Goal: Task Accomplishment & Management: Manage account settings

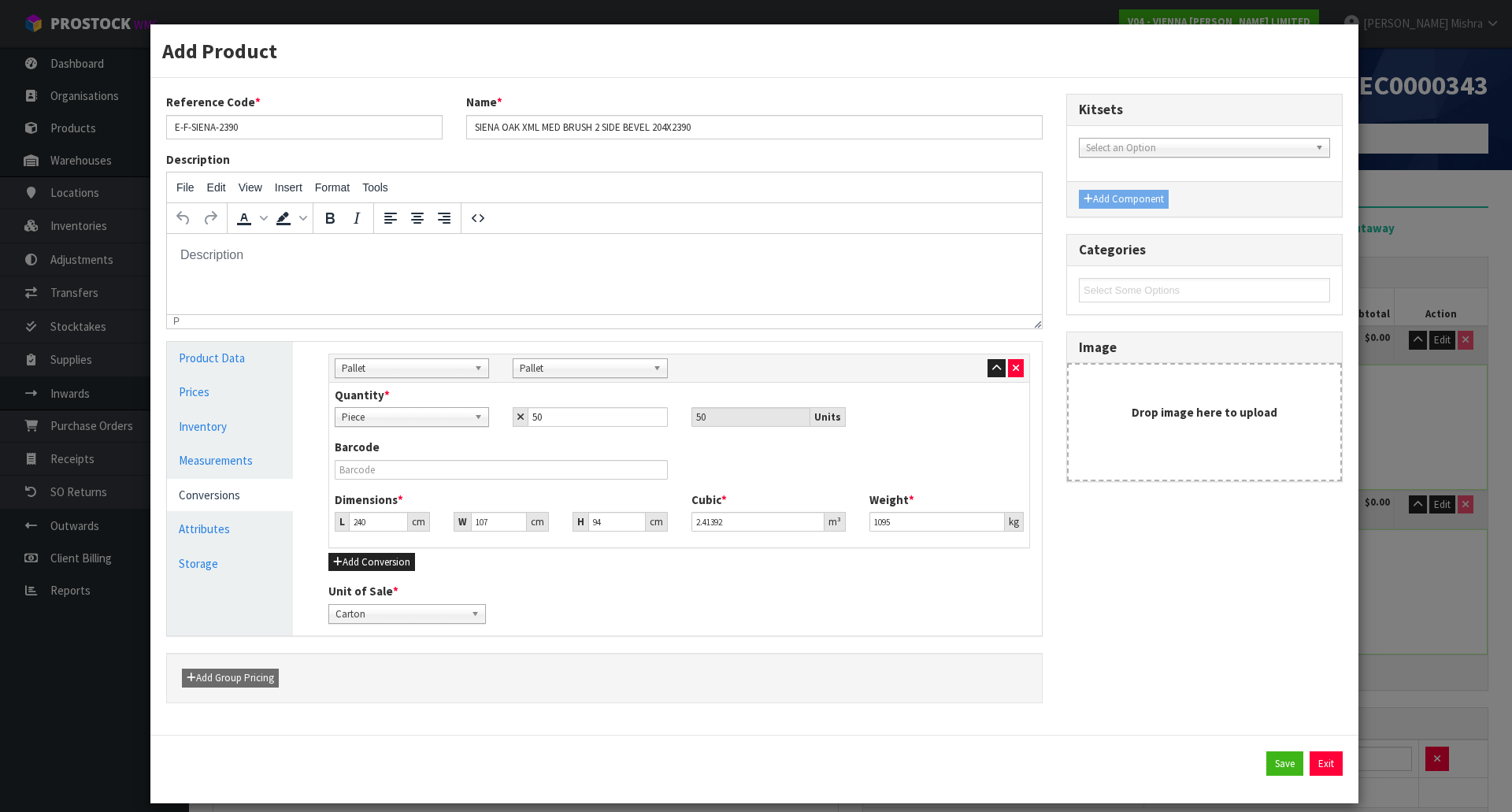
scroll to position [284, 0]
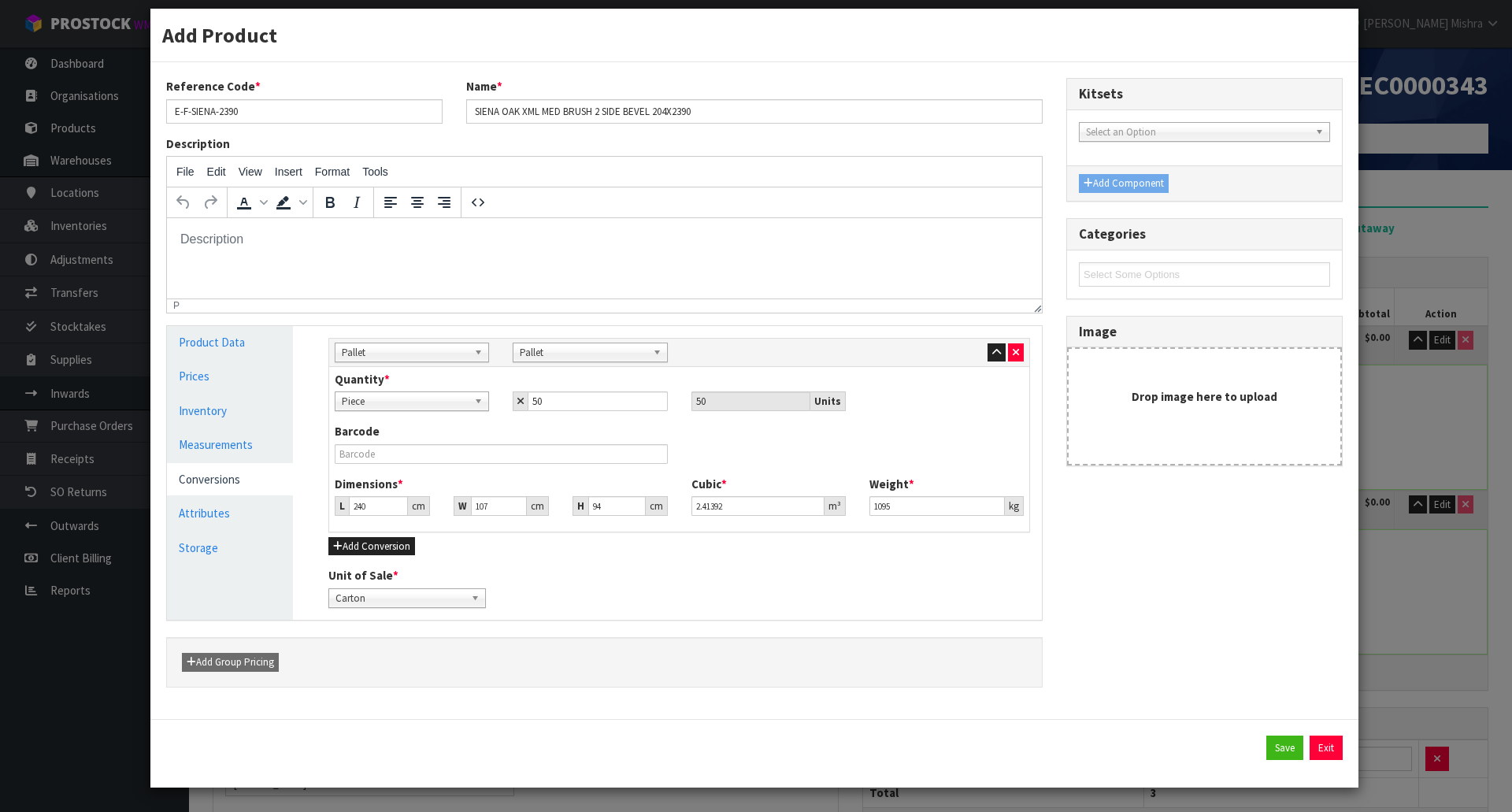
type input "107"
click at [1423, 583] on div "Add Product Reference Code * E-F-SIENA-2390 Name * SIENA OAK XML MED BRUSH 2 SI…" at bounding box center [756, 406] width 1512 height 812
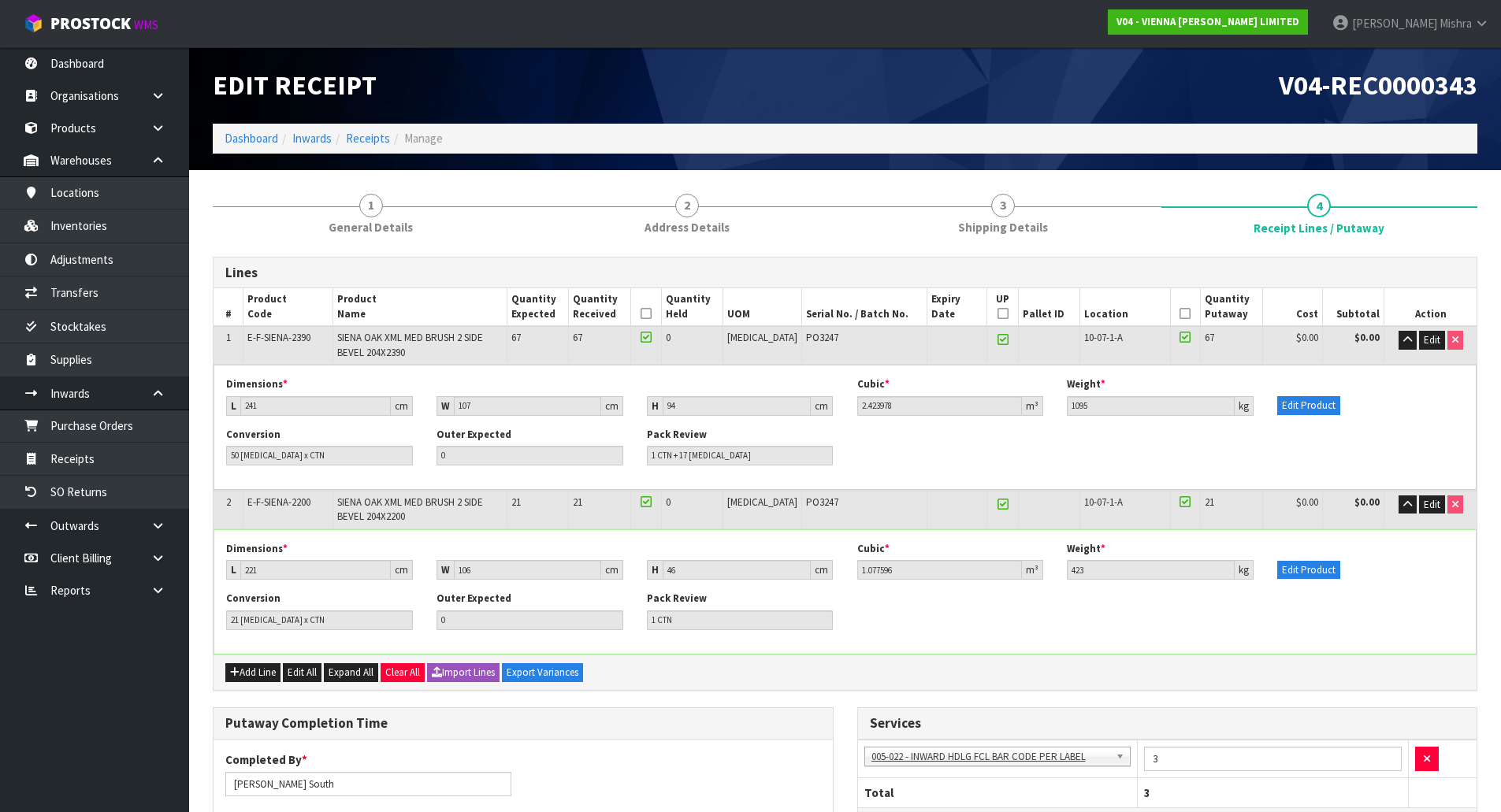
click at [285, 342] on span "E-F-SIENA-2390" at bounding box center [279, 338] width 63 height 14
click at [285, 336] on span "E-F-SIENA-2390" at bounding box center [279, 338] width 63 height 14
click at [287, 332] on span "E-F-SIENA-2390" at bounding box center [279, 338] width 63 height 14
click at [290, 333] on span "E-F-SIENA-2390" at bounding box center [279, 338] width 63 height 14
drag, startPoint x: 319, startPoint y: 340, endPoint x: 234, endPoint y: 344, distance: 85.1
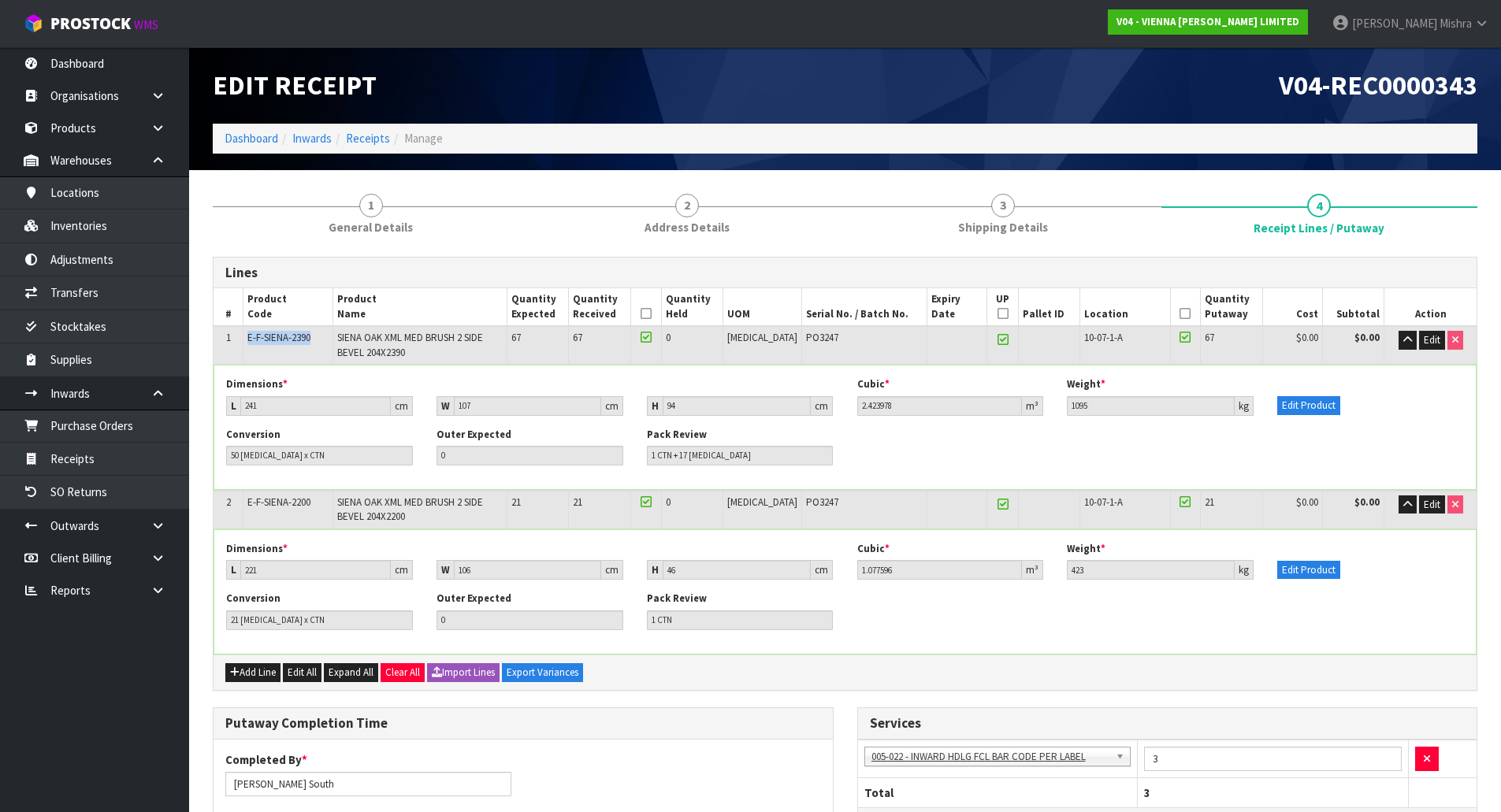
click at [234, 344] on tr "1 E-F-SIENA-2390 SIENA OAK XML MED BRUSH 2 SIDE BEVEL 204X2390 67 67 0 [MEDICAL…" at bounding box center [844, 345] width 1263 height 38
copy tr "E-F-SIENA-2390"
click at [247, 503] on td "E-F-SIENA-2200" at bounding box center [289, 510] width 90 height 38
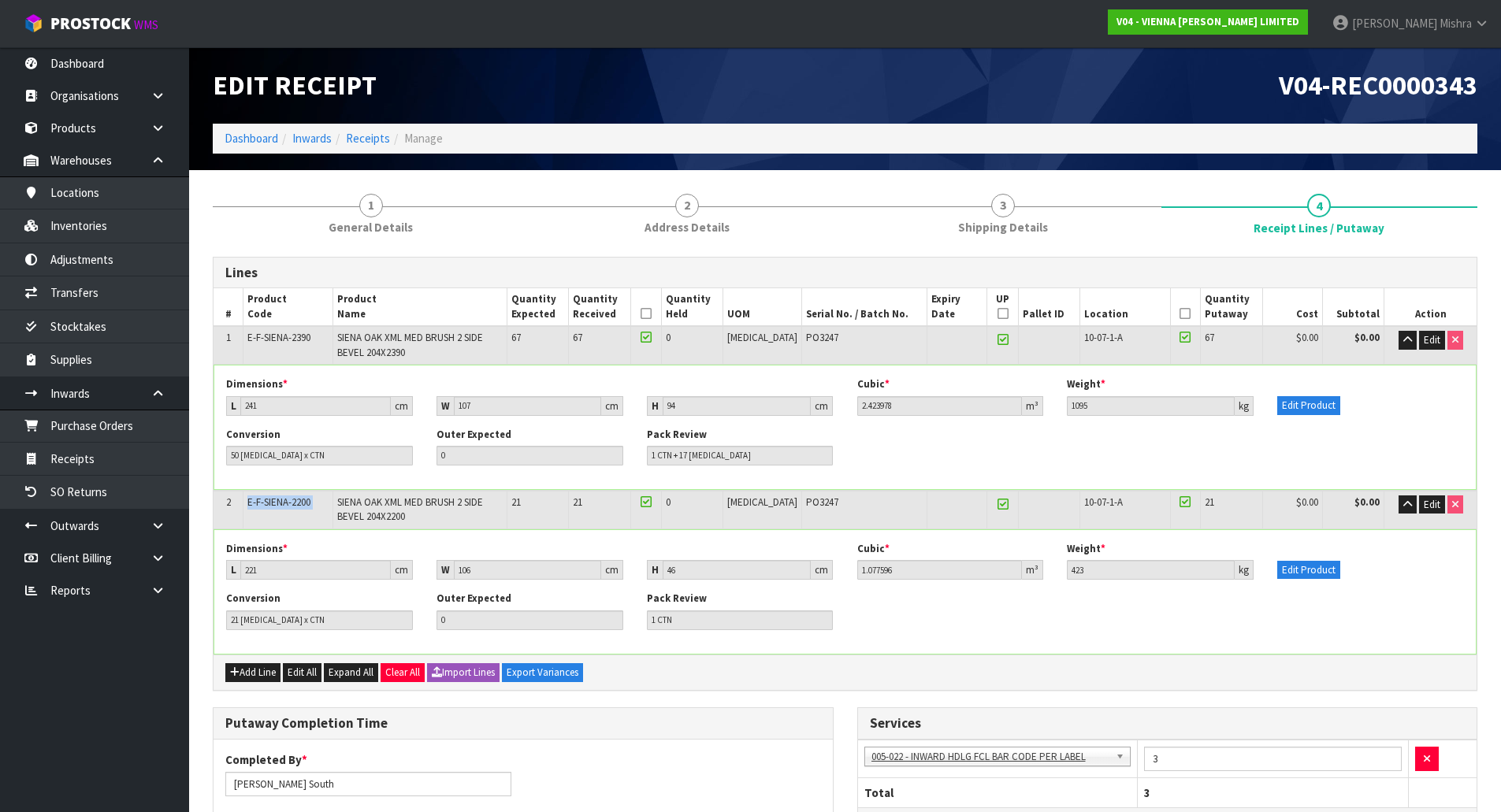
copy tr "E-F-SIENA-2200"
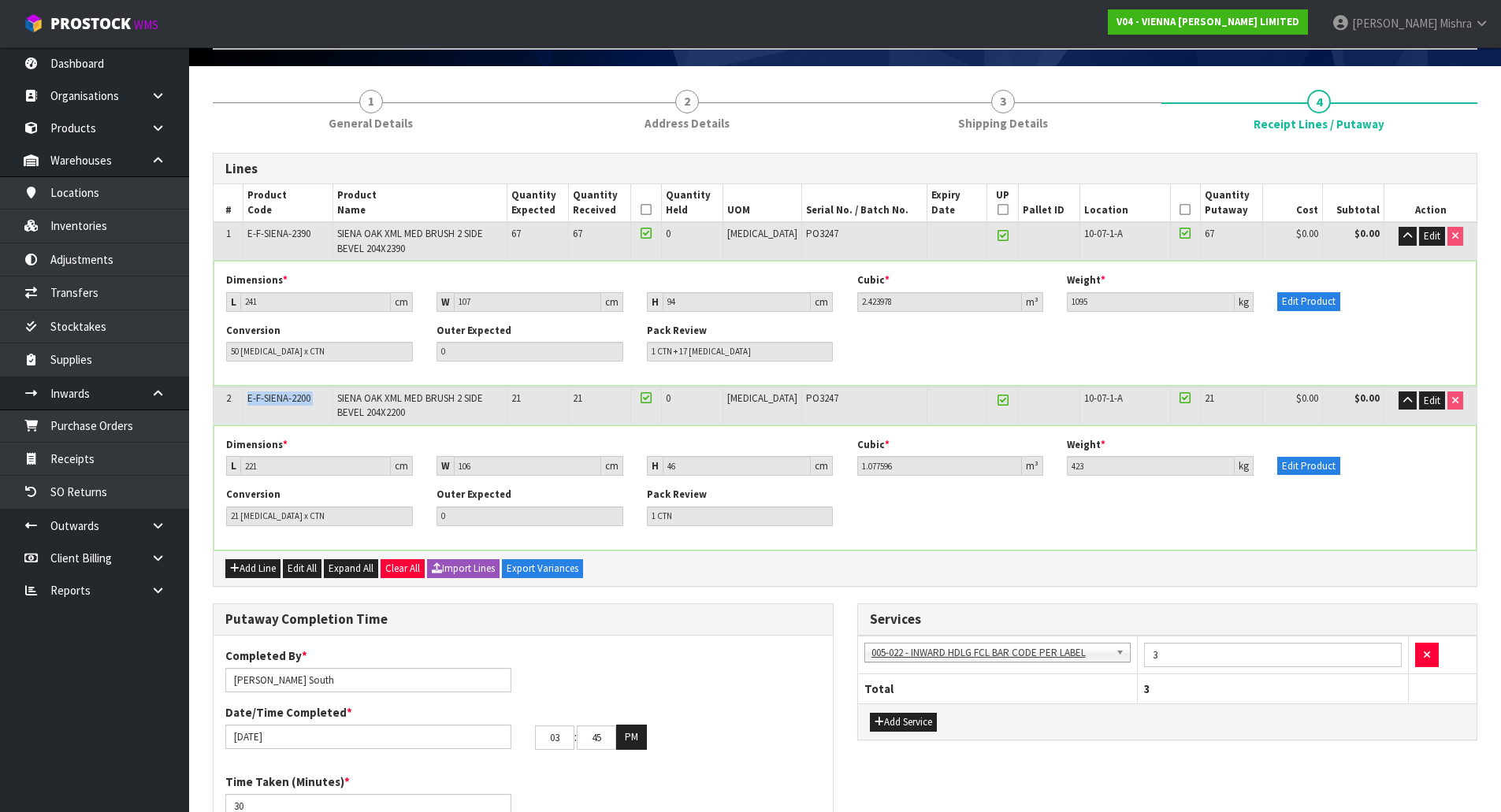
scroll to position [79, 0]
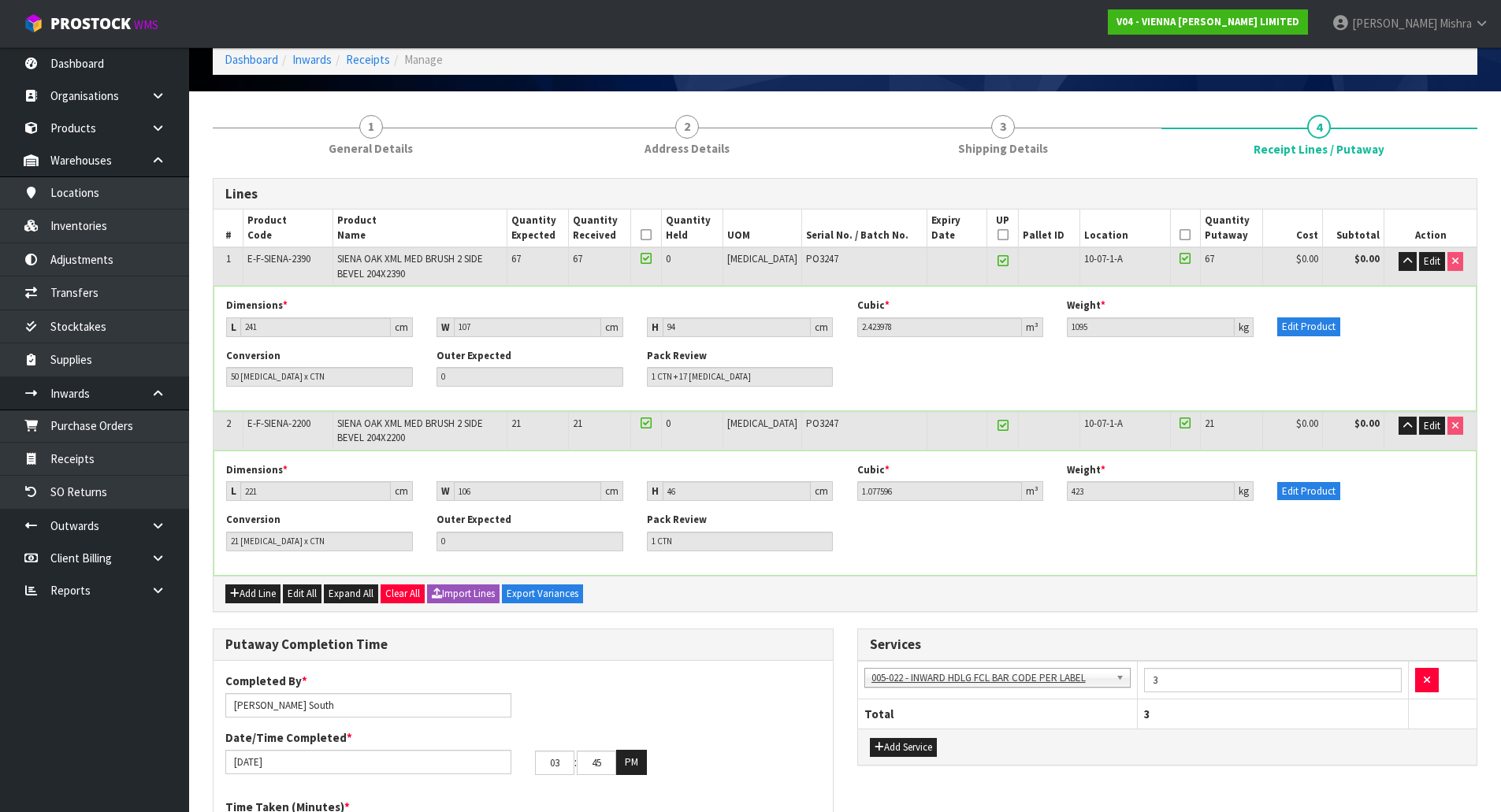
click at [1394, 259] on td "Edit" at bounding box center [1430, 266] width 93 height 38
click at [1405, 266] on icon "button" at bounding box center [1408, 261] width 8 height 10
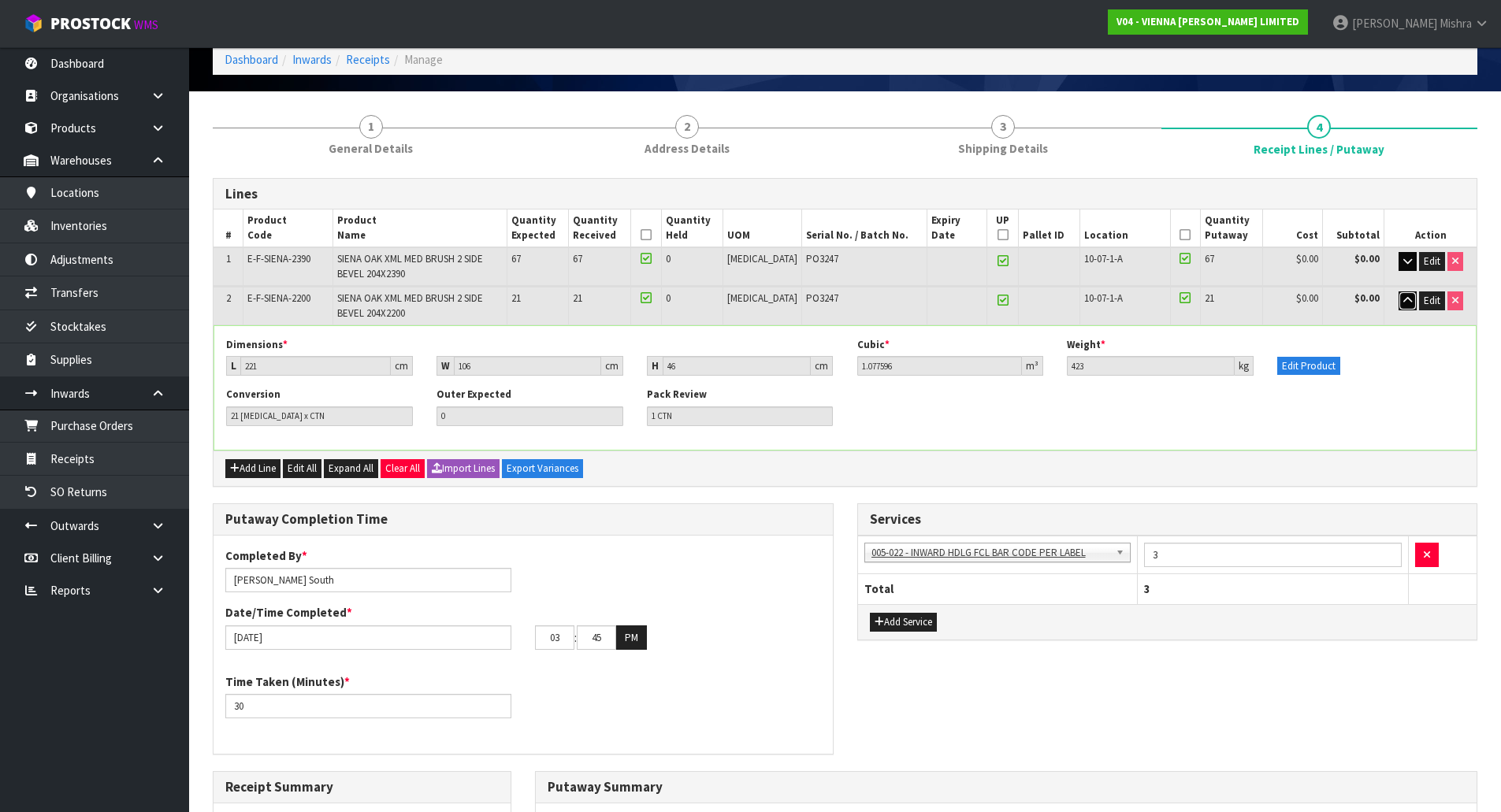
click at [1404, 303] on icon "button" at bounding box center [1408, 301] width 8 height 10
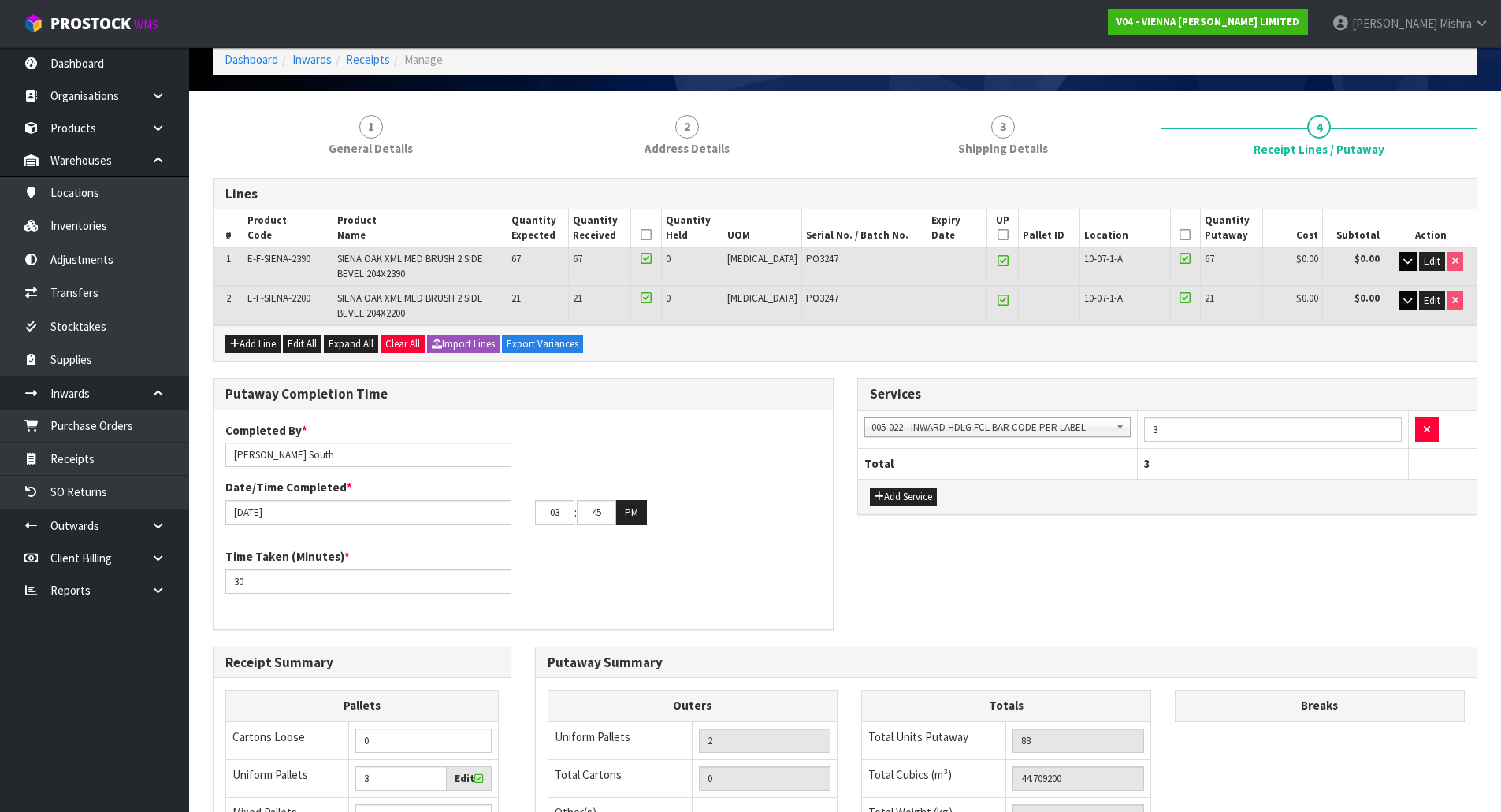
click at [302, 264] on span "E-F-SIENA-2390" at bounding box center [279, 259] width 63 height 14
copy tr "E-F-SIENA-2390"
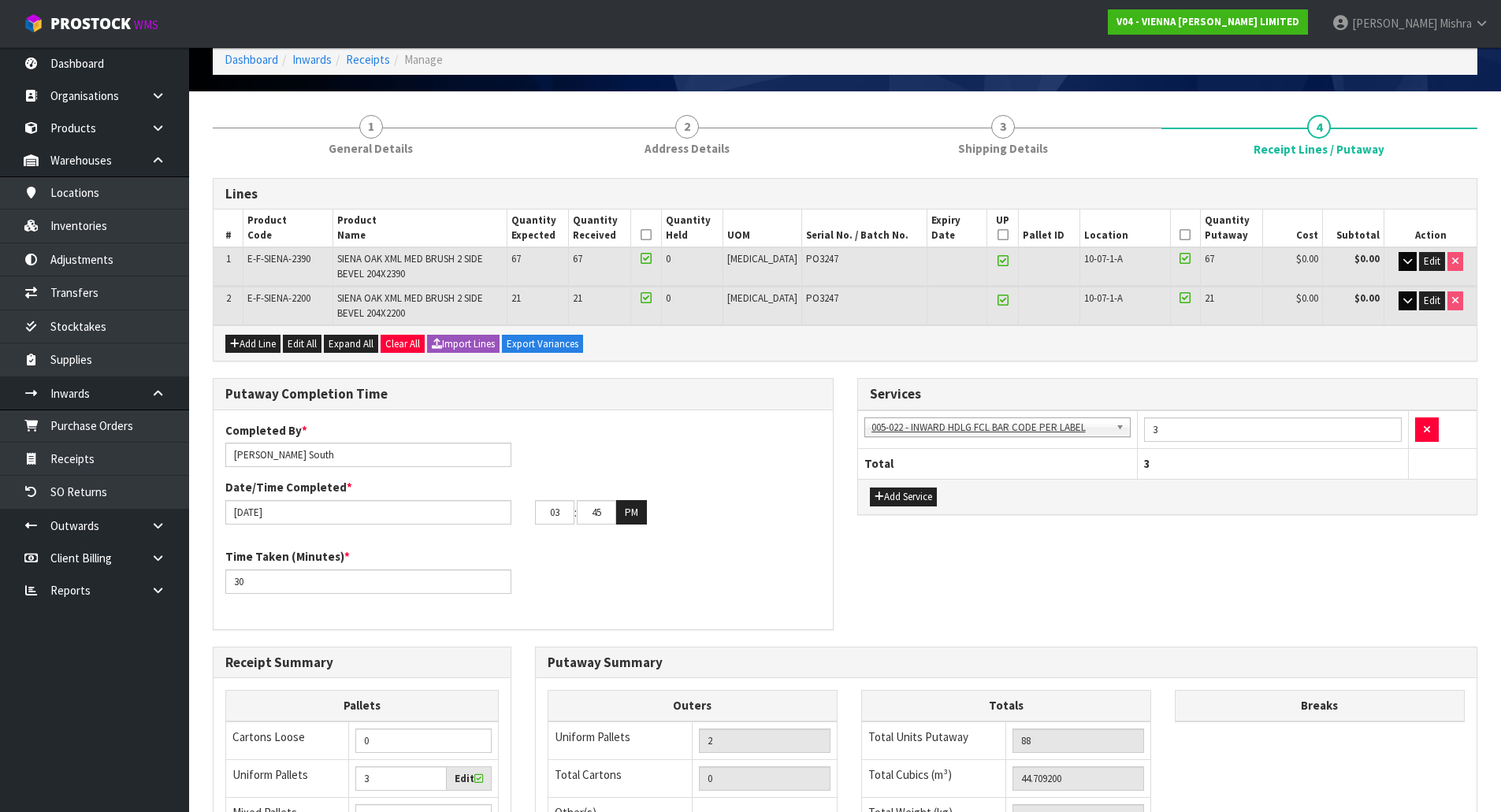
click at [282, 291] on span "E-F-SIENA-2200" at bounding box center [279, 298] width 63 height 14
click at [285, 292] on span "E-F-SIENA-2200" at bounding box center [279, 298] width 63 height 14
copy tr "E-F-SIENA-2200"
